Goal: Transaction & Acquisition: Purchase product/service

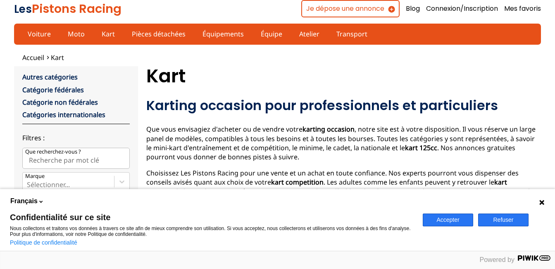
click at [445, 217] on button "Accepter" at bounding box center [448, 219] width 50 height 13
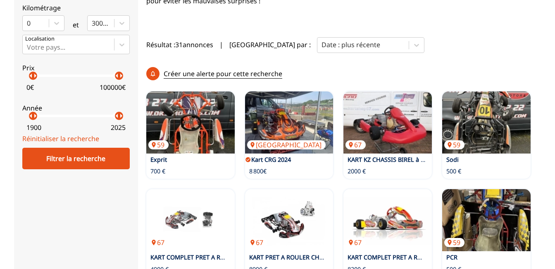
scroll to position [212, 0]
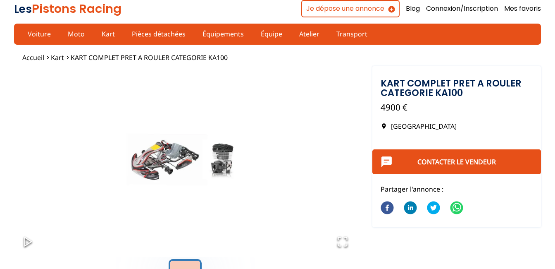
click at [342, 240] on icon "Open Fullscreen" at bounding box center [343, 242] width 12 height 12
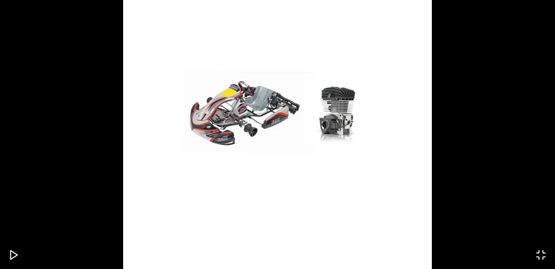
click at [340, 206] on img "Go to Slide 1" at bounding box center [277, 116] width 555 height 308
click at [252, 113] on img "Go to Slide 1" at bounding box center [277, 116] width 555 height 308
click at [328, 119] on img "Go to Slide 1" at bounding box center [277, 116] width 555 height 308
click at [531, 227] on img "Go to Slide 1" at bounding box center [277, 116] width 555 height 308
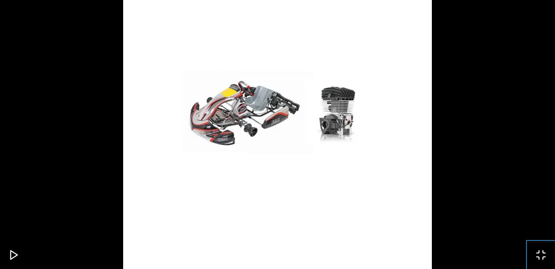
click at [540, 251] on icon "Open Fullscreen" at bounding box center [541, 255] width 12 height 12
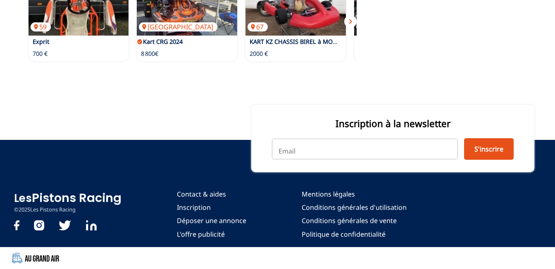
scroll to position [432, 0]
